Goal: Obtain resource: Download file/media

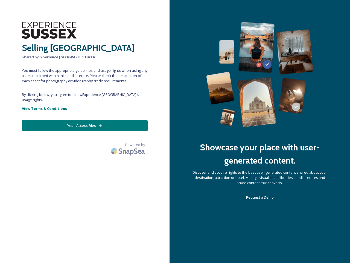
click at [175, 131] on div "Showcase your place with user-generated content. Discover and acquire rights to…" at bounding box center [260, 131] width 181 height 263
click at [85, 120] on button "Yes - Access Files" at bounding box center [85, 125] width 126 height 11
click at [129, 145] on img at bounding box center [128, 151] width 38 height 13
click at [175, 131] on div "Showcase your place with user-generated content. Discover and acquire rights to…" at bounding box center [260, 131] width 181 height 263
click at [85, 120] on button "Yes - Access Files" at bounding box center [85, 125] width 126 height 11
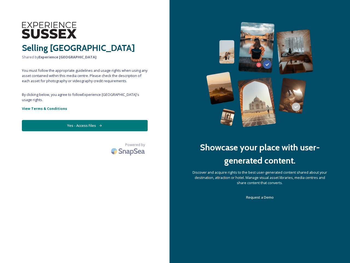
click at [129, 145] on img at bounding box center [128, 151] width 38 height 13
